Goal: Task Accomplishment & Management: Manage account settings

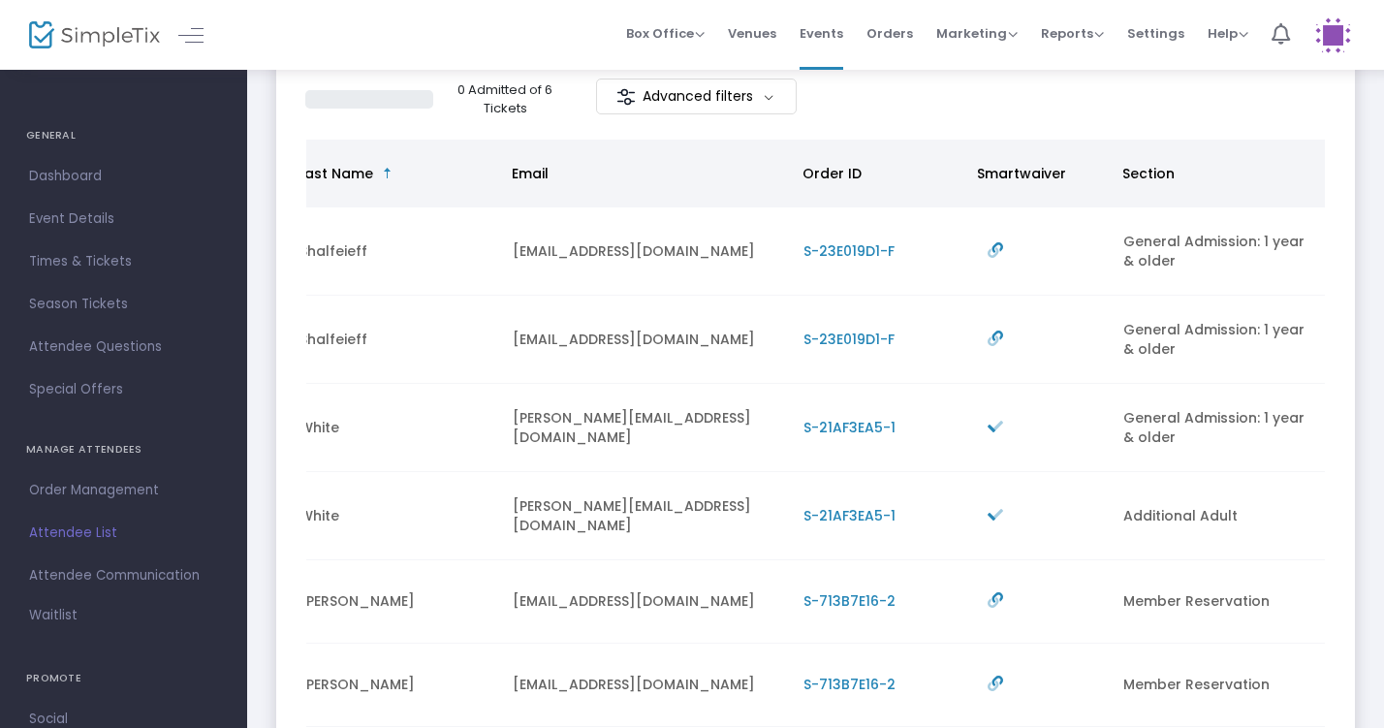
scroll to position [0, 484]
click at [888, 510] on span "S-21AF3EA5-1" at bounding box center [850, 515] width 92 height 19
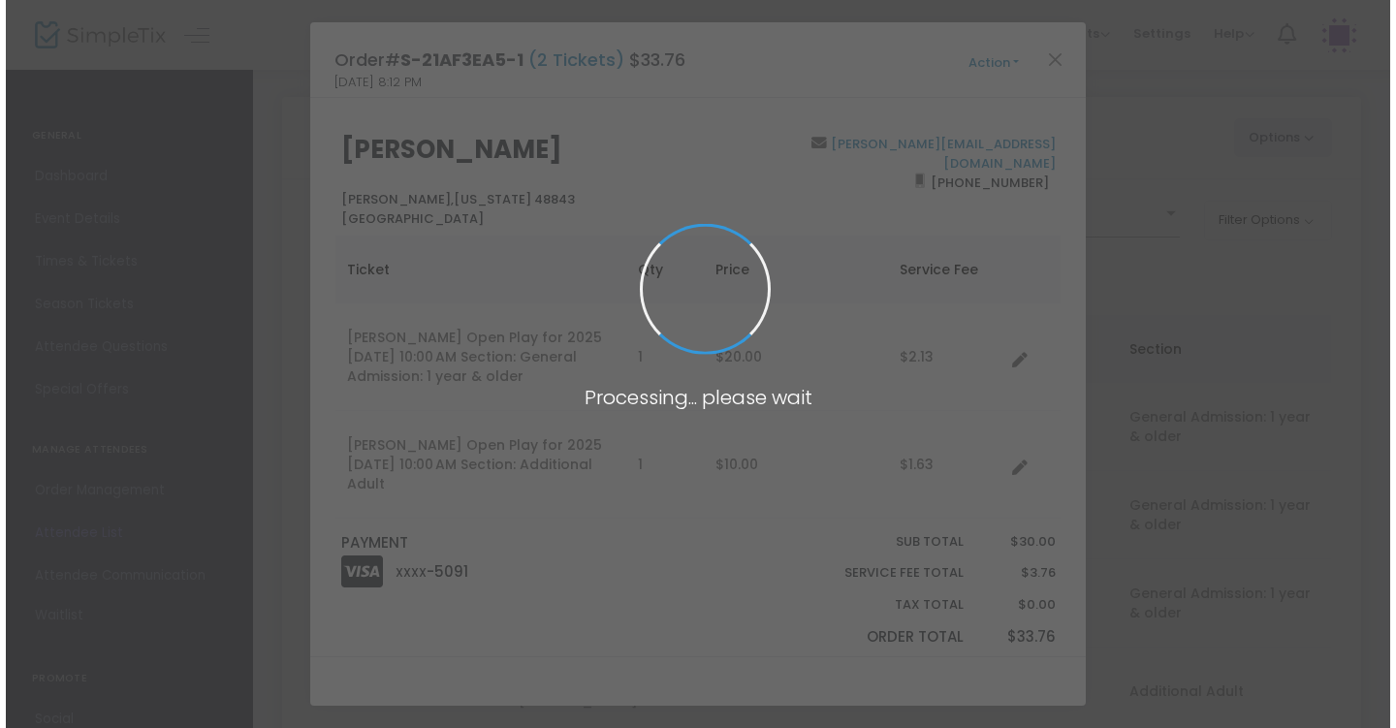
scroll to position [0, 0]
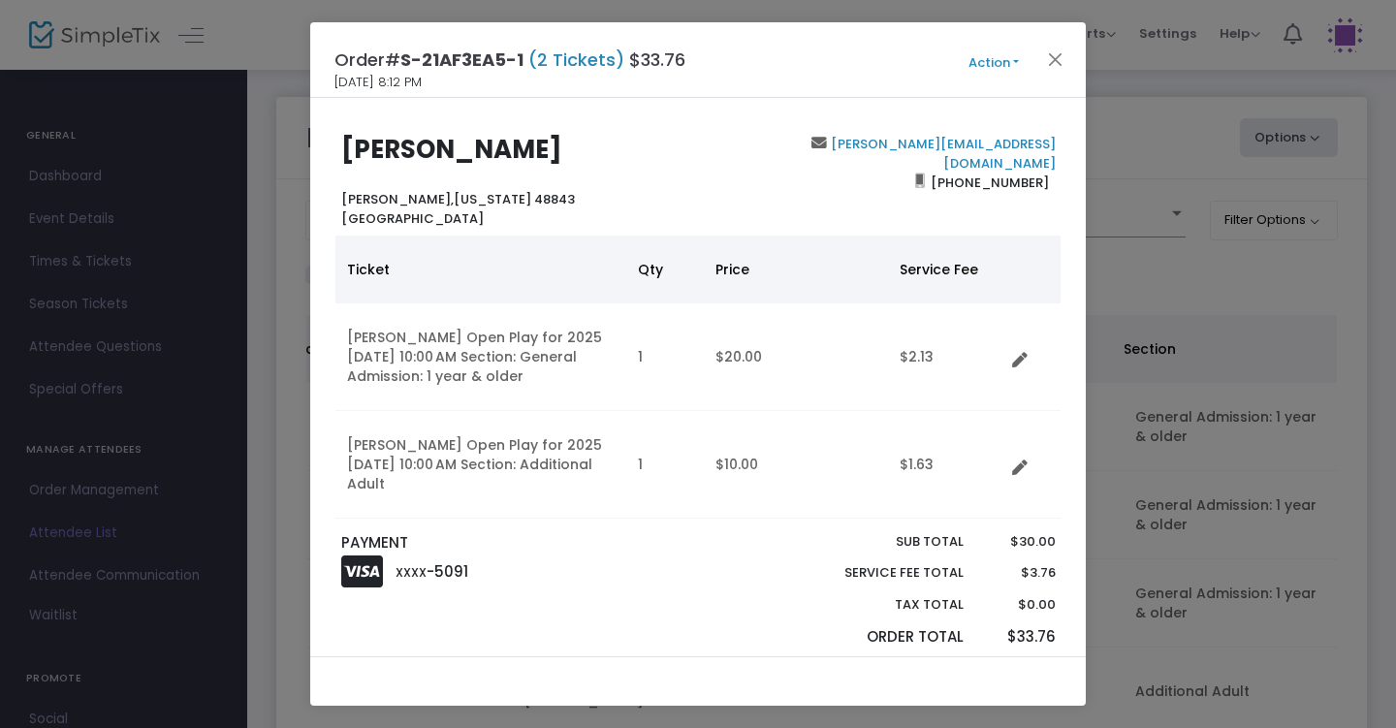
click at [983, 61] on button "Action" at bounding box center [994, 62] width 116 height 21
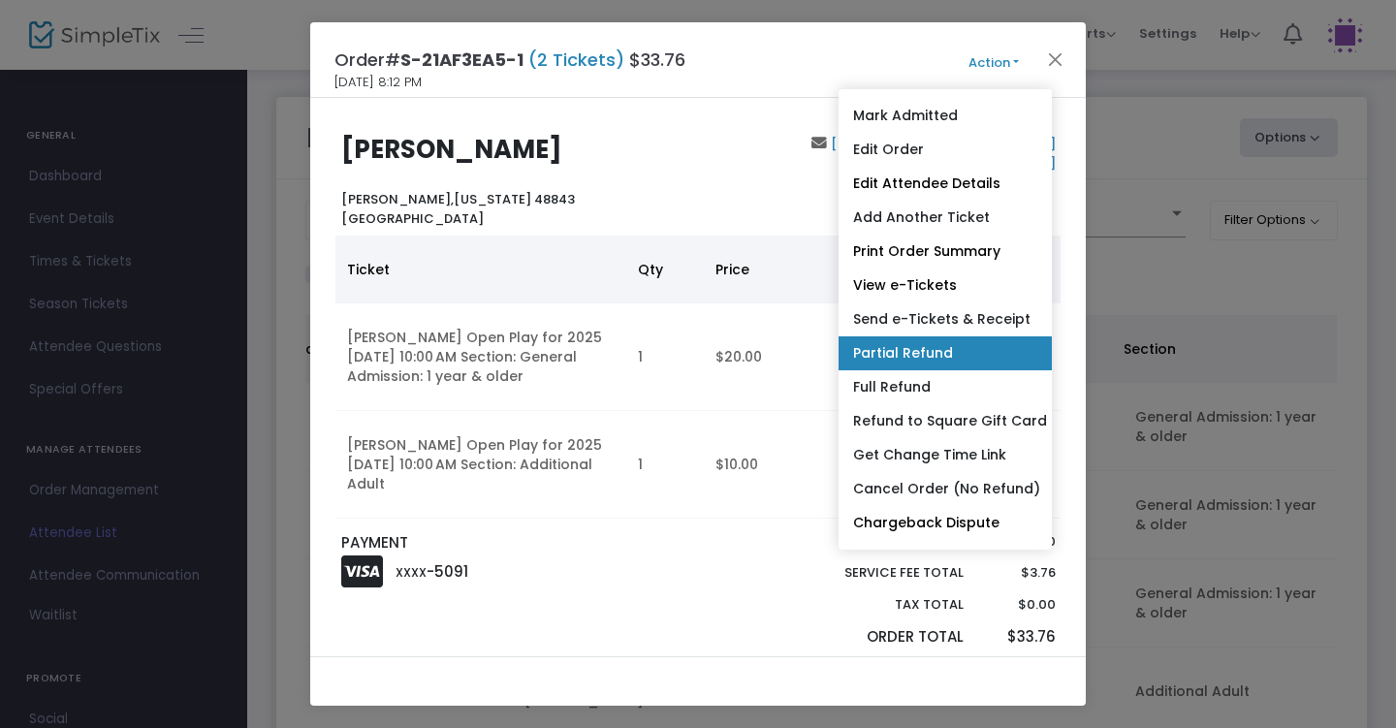
click at [951, 343] on link "Partial Refund" at bounding box center [945, 353] width 213 height 34
radio input "true"
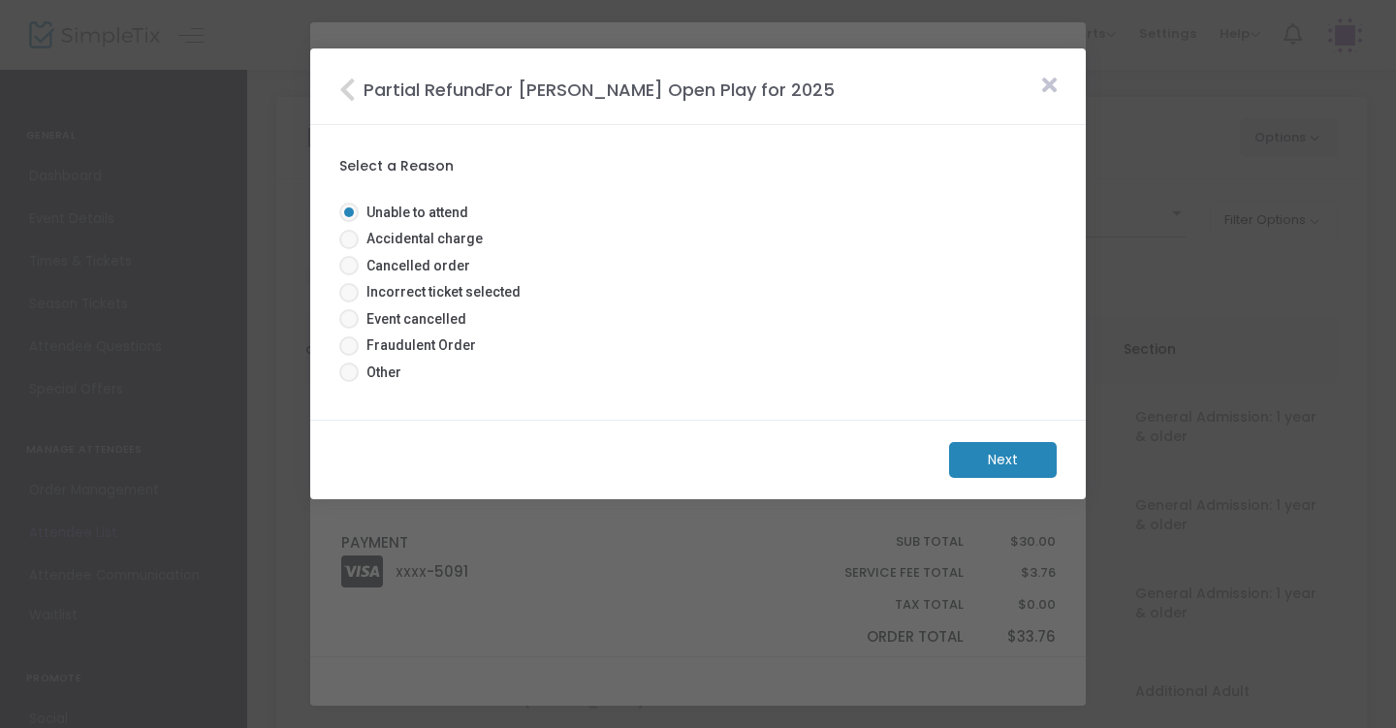
click at [435, 237] on span "Accidental charge" at bounding box center [421, 239] width 124 height 20
click at [349, 249] on input "Accidental charge" at bounding box center [348, 249] width 1 height 1
radio input "true"
click at [1004, 461] on m-button "Next" at bounding box center [1003, 460] width 108 height 36
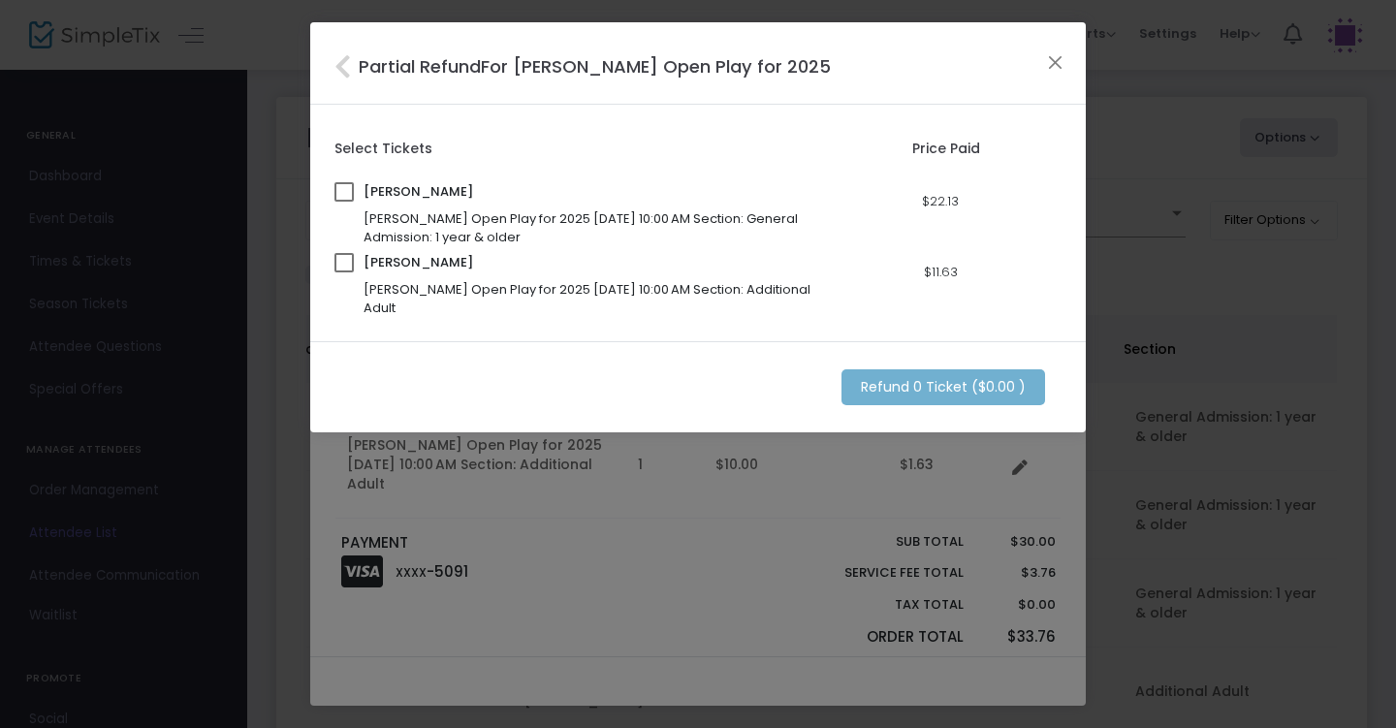
click at [489, 286] on span "[PERSON_NAME] Open Play for 2025 [DATE] 10:00 AM Section: Additional Adult" at bounding box center [587, 299] width 447 height 38
click at [345, 264] on span at bounding box center [343, 262] width 19 height 19
click at [344, 272] on input "checkbox" at bounding box center [343, 272] width 1 height 1
checkbox input "true"
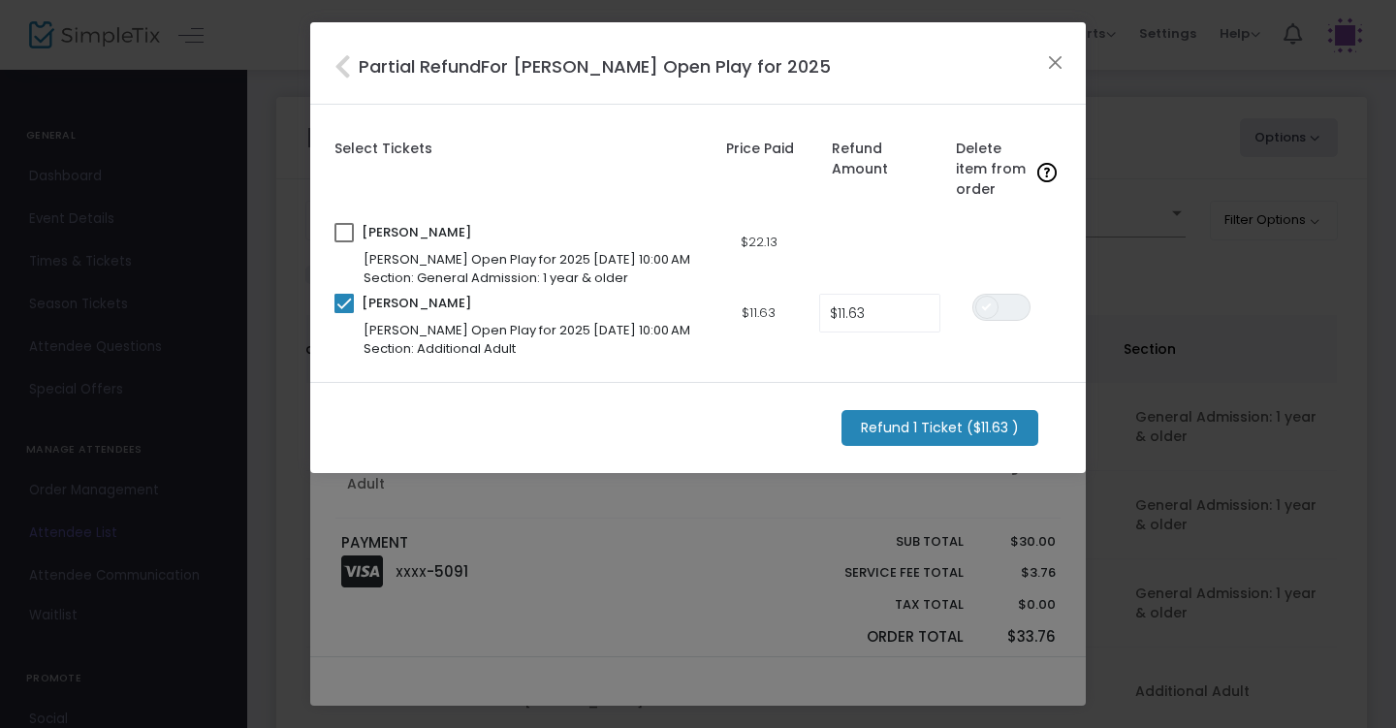
click at [991, 303] on span at bounding box center [986, 307] width 23 height 23
click at [949, 429] on m-button "Refund 1 Ticket ($11.63 )" at bounding box center [939, 428] width 197 height 36
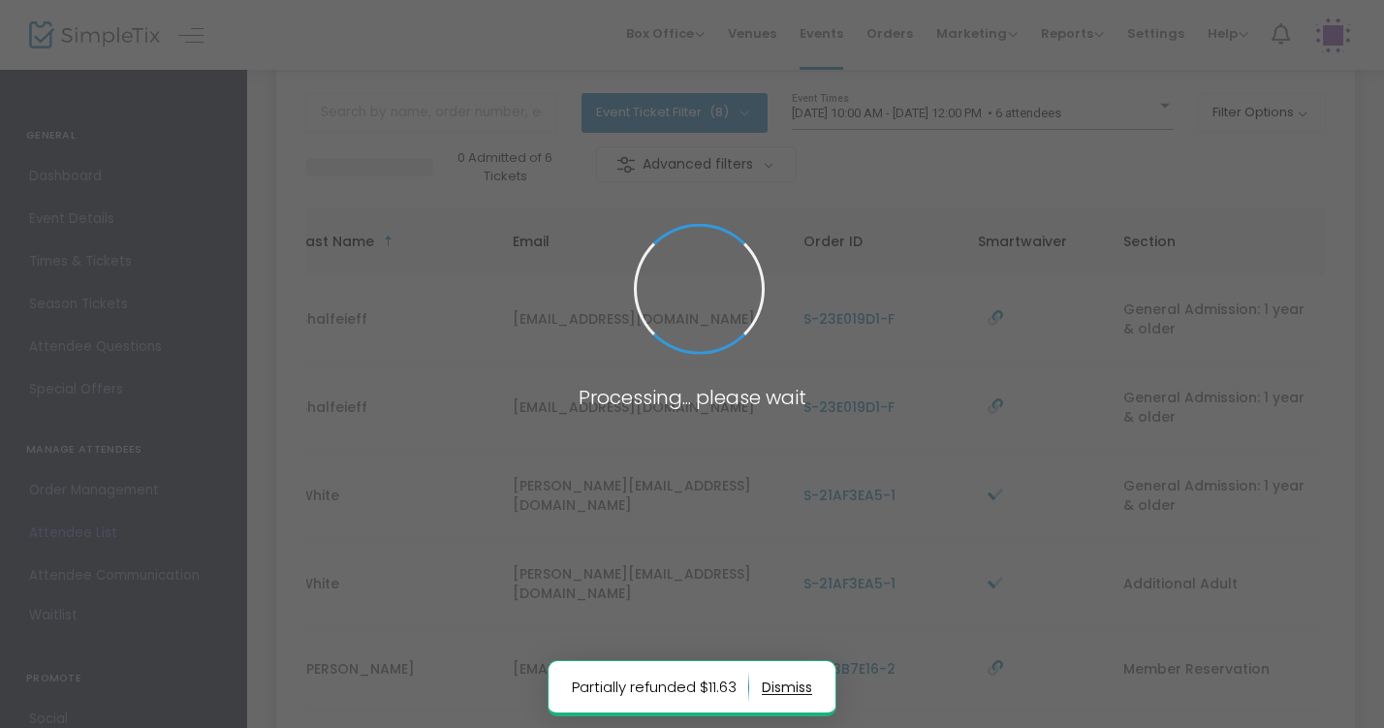
scroll to position [0, 472]
